Goal: Task Accomplishment & Management: Manage account settings

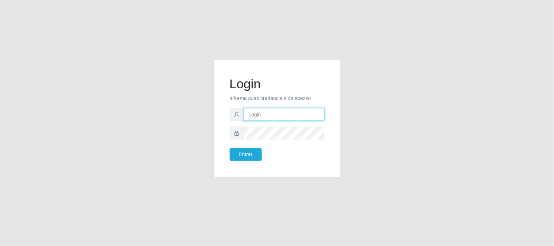
click at [268, 115] on input "text" at bounding box center [284, 114] width 81 height 13
type input "[EMAIL_ADDRESS][DOMAIN_NAME]"
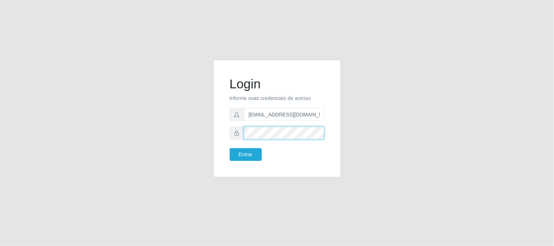
click at [230, 148] on button "Entrar" at bounding box center [246, 154] width 32 height 13
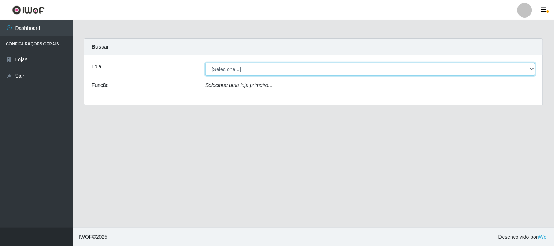
click at [531, 71] on select "[Selecione...] Queiroz Atacadão - [GEOGRAPHIC_DATA]" at bounding box center [370, 69] width 330 height 13
select select "464"
click at [205, 63] on select "[Selecione...] Queiroz Atacadão - [GEOGRAPHIC_DATA]" at bounding box center [370, 69] width 330 height 13
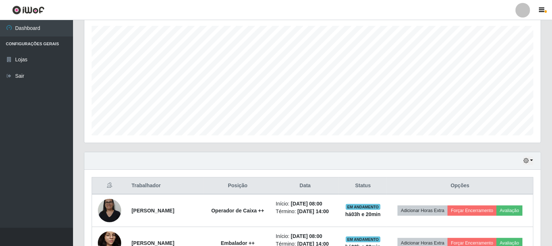
scroll to position [162, 0]
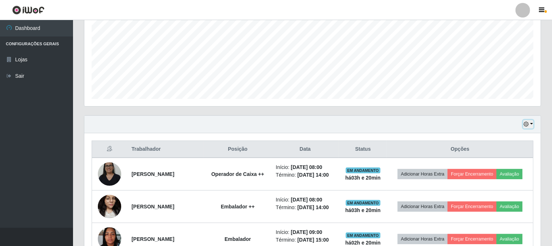
click at [526, 125] on icon "button" at bounding box center [526, 124] width 5 height 5
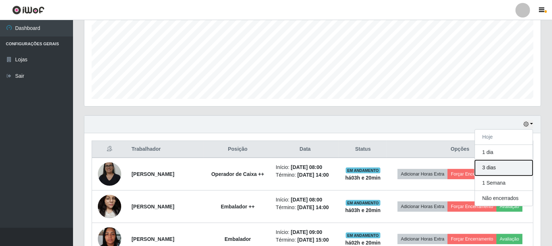
click at [521, 168] on button "3 dias" at bounding box center [504, 167] width 58 height 15
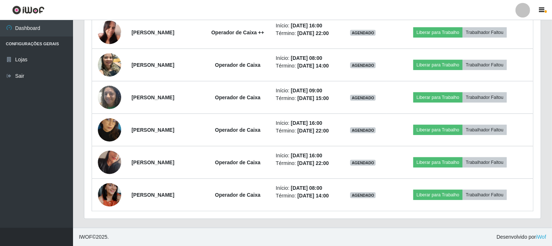
scroll to position [600, 0]
